Goal: Communication & Community: Share content

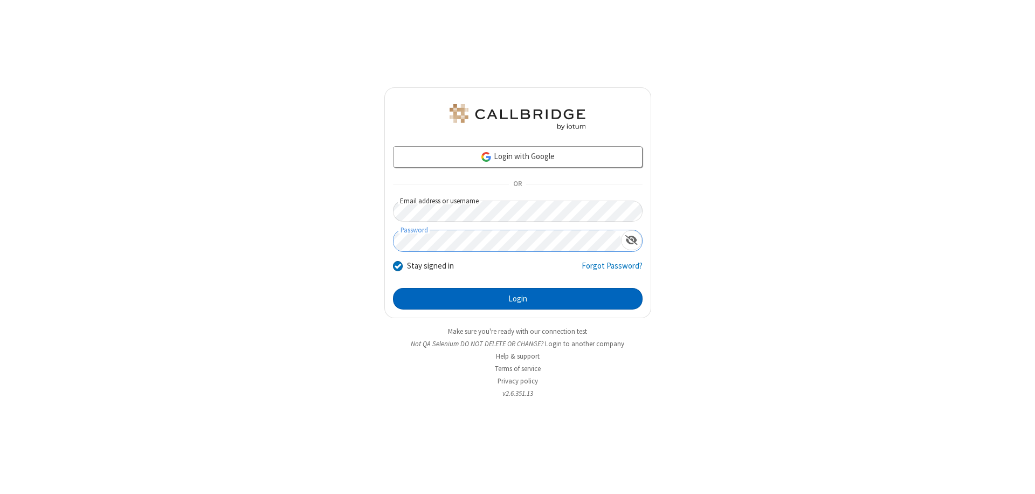
click at [517, 299] on button "Login" at bounding box center [517, 299] width 249 height 22
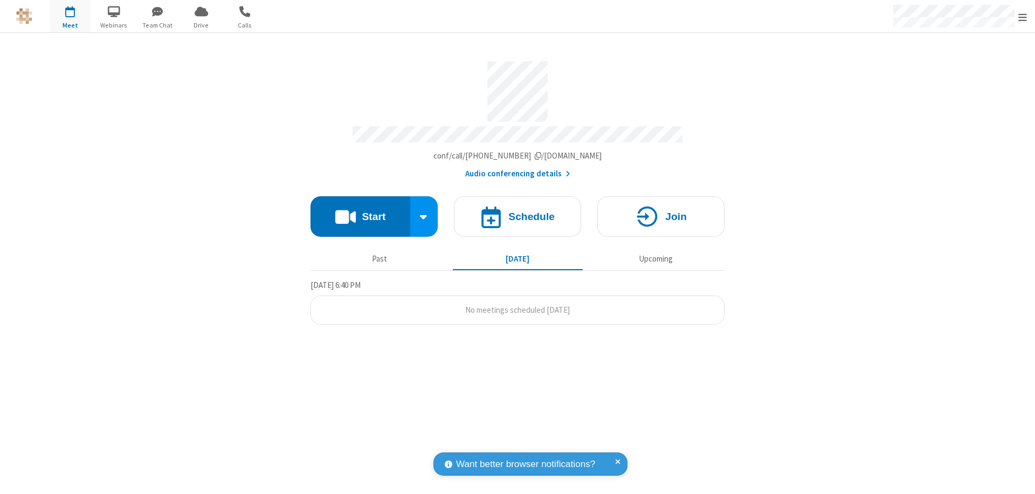
click at [360, 211] on button "Start" at bounding box center [360, 216] width 100 height 40
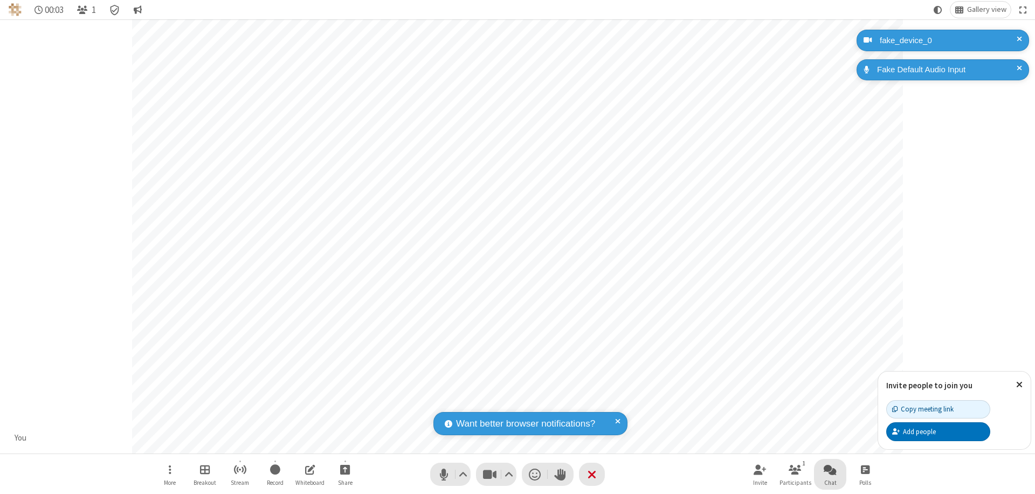
click at [830, 469] on span "Open chat" at bounding box center [829, 468] width 13 height 13
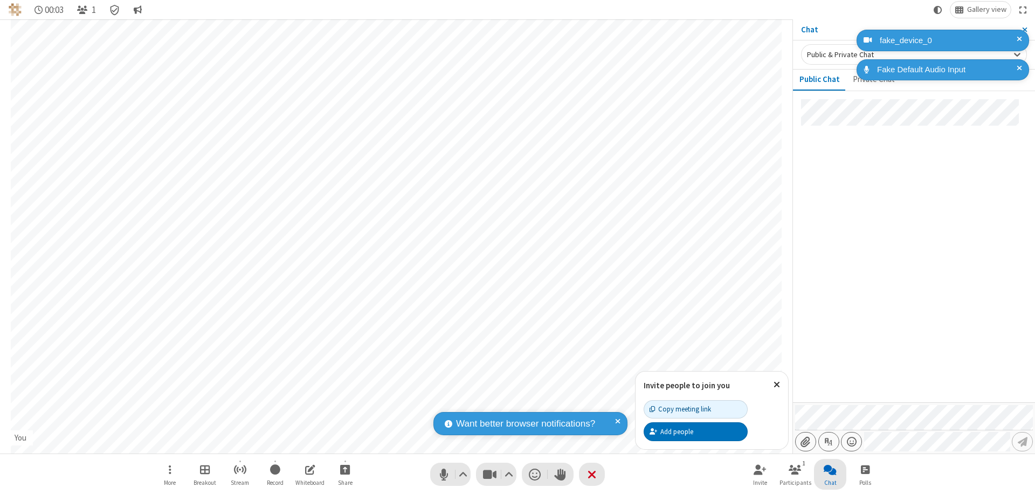
type input "C:\fakepath\doc_test.docx"
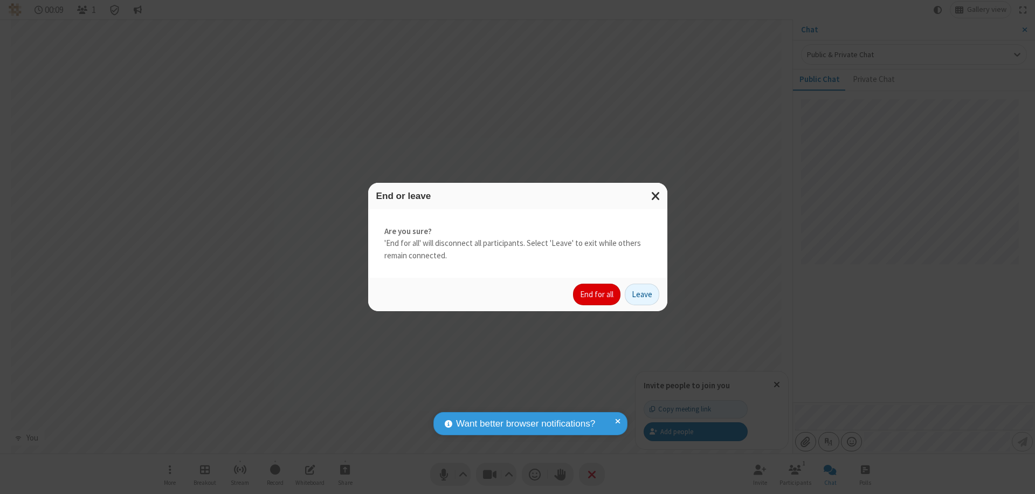
click at [597, 294] on button "End for all" at bounding box center [596, 294] width 47 height 22
